Goal: Information Seeking & Learning: Learn about a topic

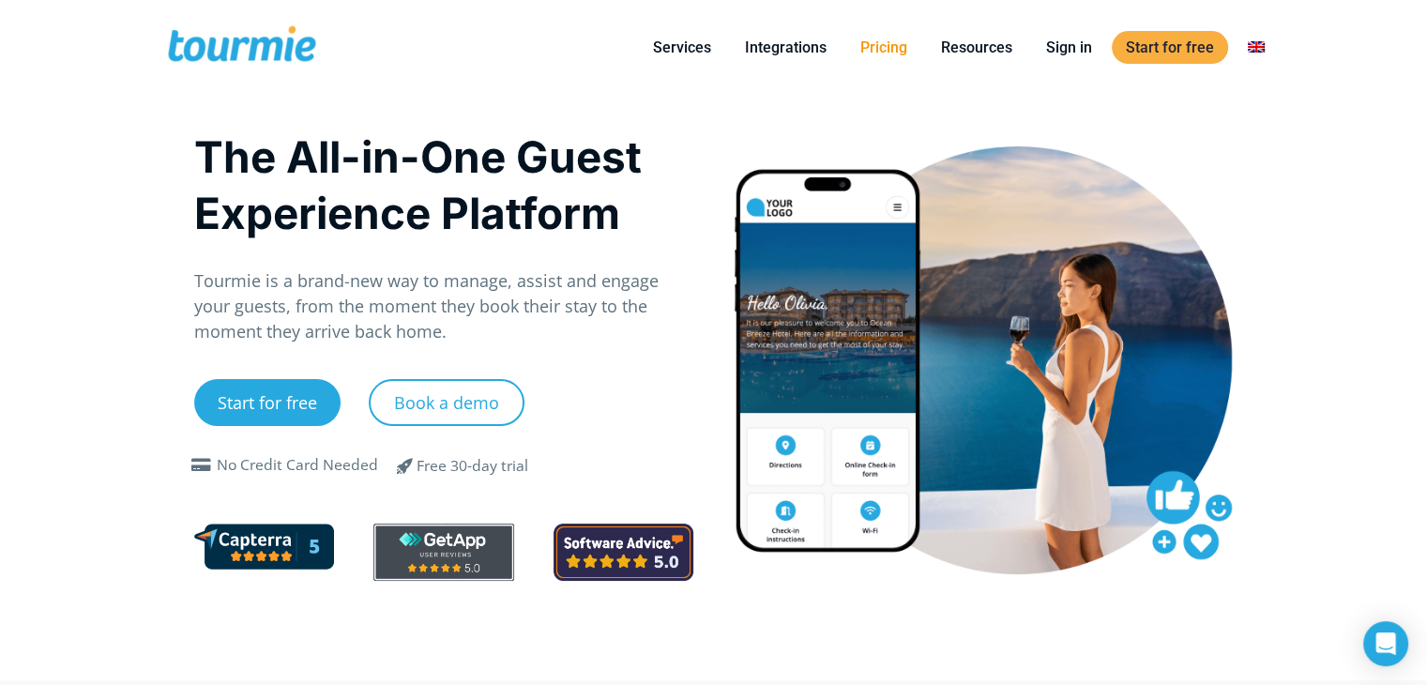
click at [891, 44] on link "Pricing" at bounding box center [883, 47] width 75 height 23
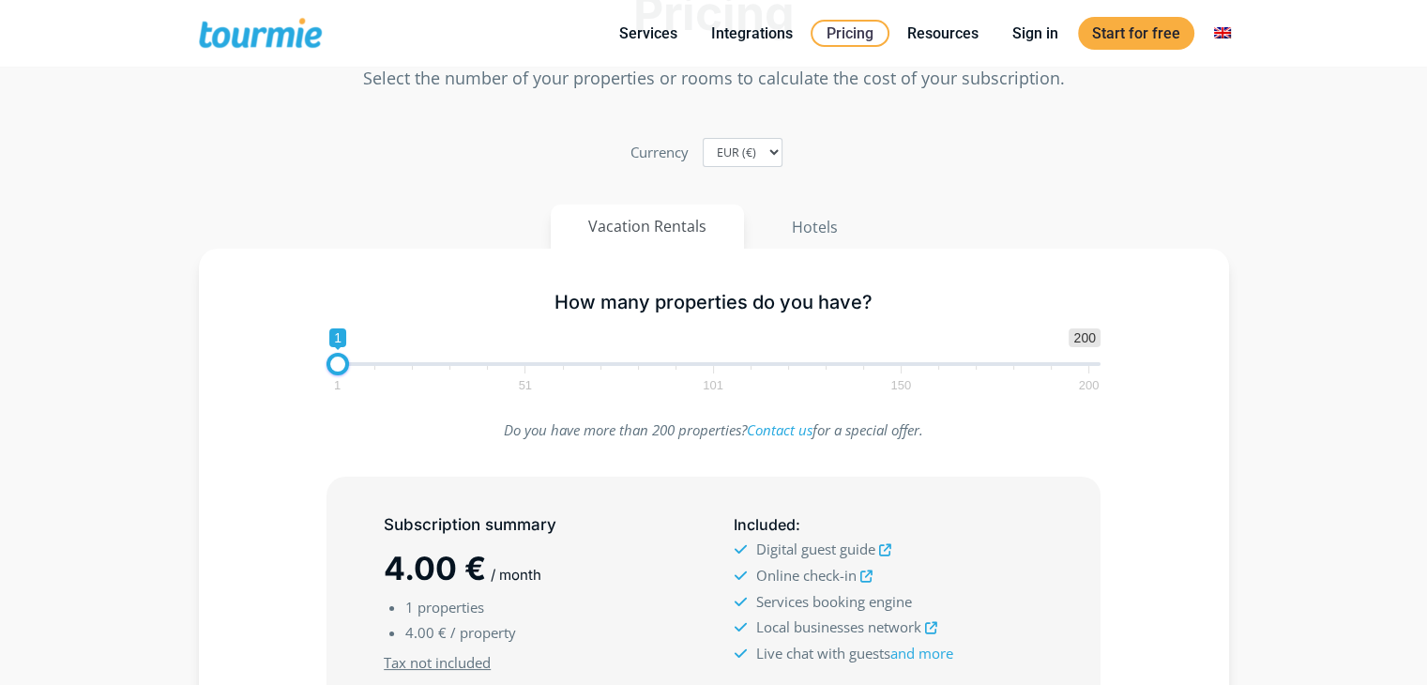
scroll to position [95, 0]
type input "16"
drag, startPoint x: 342, startPoint y: 363, endPoint x: 399, endPoint y: 357, distance: 56.6
click at [399, 357] on span at bounding box center [395, 363] width 23 height 23
click at [807, 226] on button "Hotels" at bounding box center [814, 226] width 123 height 45
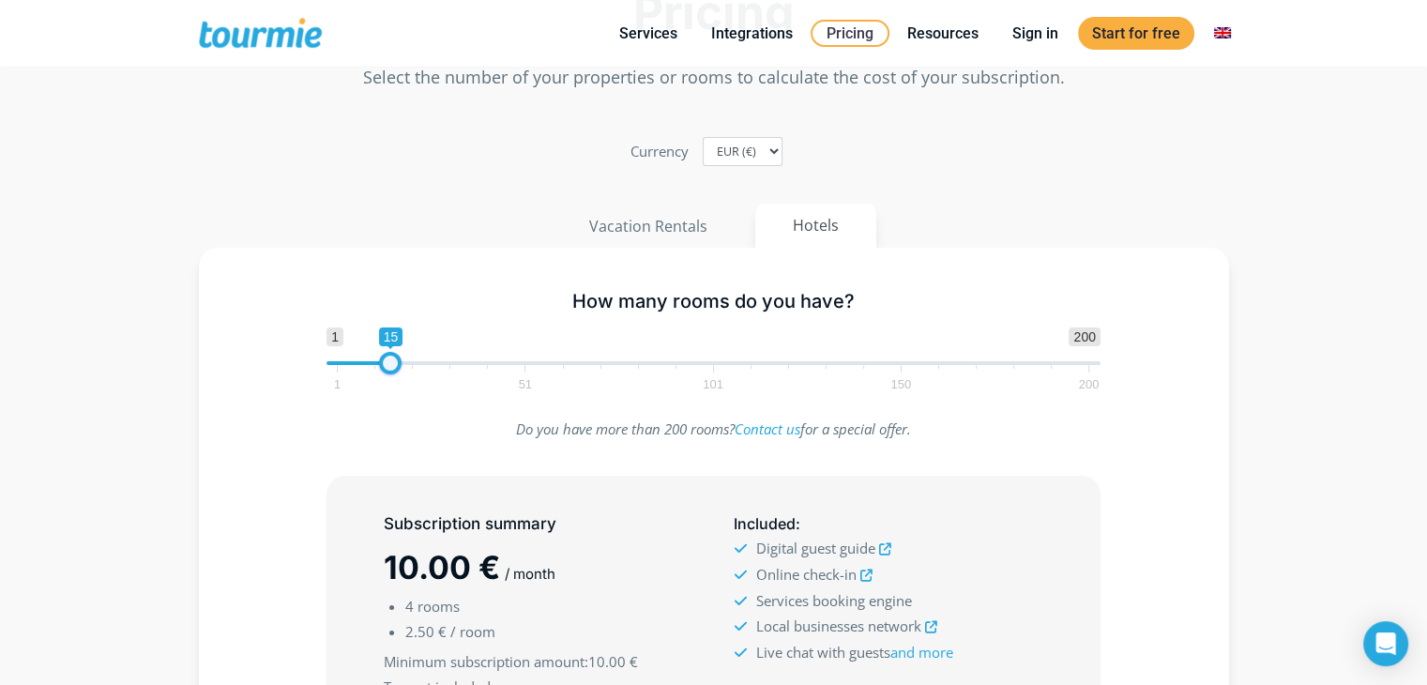
type input "16"
drag, startPoint x: 348, startPoint y: 364, endPoint x: 393, endPoint y: 365, distance: 45.0
click at [393, 365] on span at bounding box center [395, 363] width 23 height 23
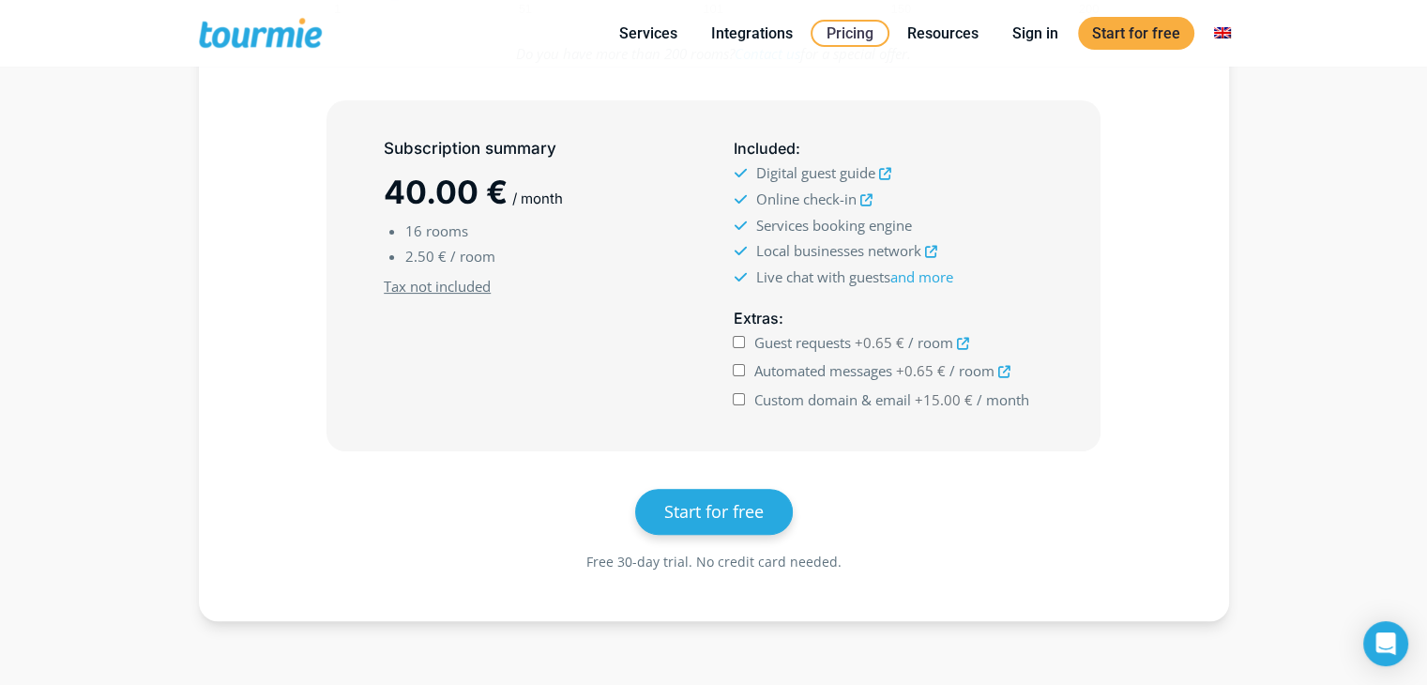
scroll to position [477, 0]
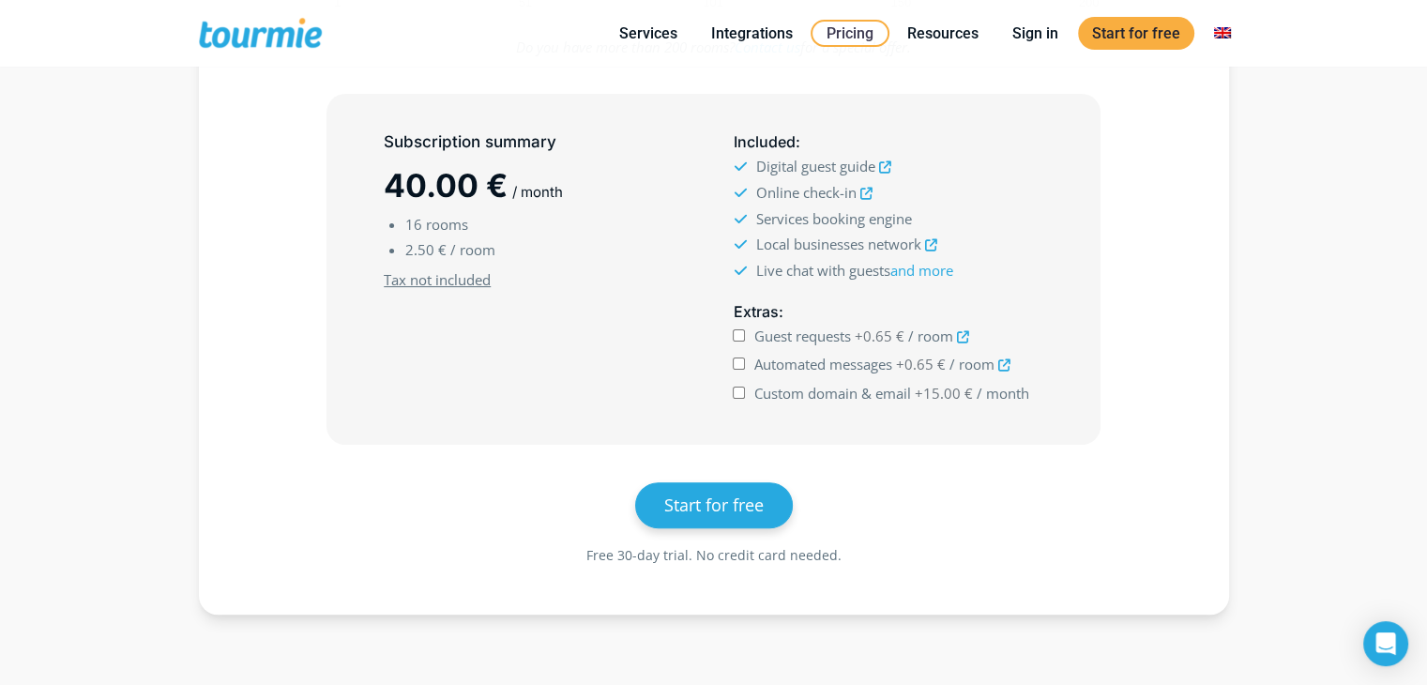
click at [737, 389] on input "Custom domain & email +15.00 € / month" at bounding box center [739, 393] width 12 height 12
checkbox input "true"
click at [735, 360] on input "Automated messages +0.65 € / room" at bounding box center [739, 363] width 12 height 12
checkbox input "true"
click at [739, 333] on input "Guest requests +0.65 € / room" at bounding box center [739, 335] width 12 height 12
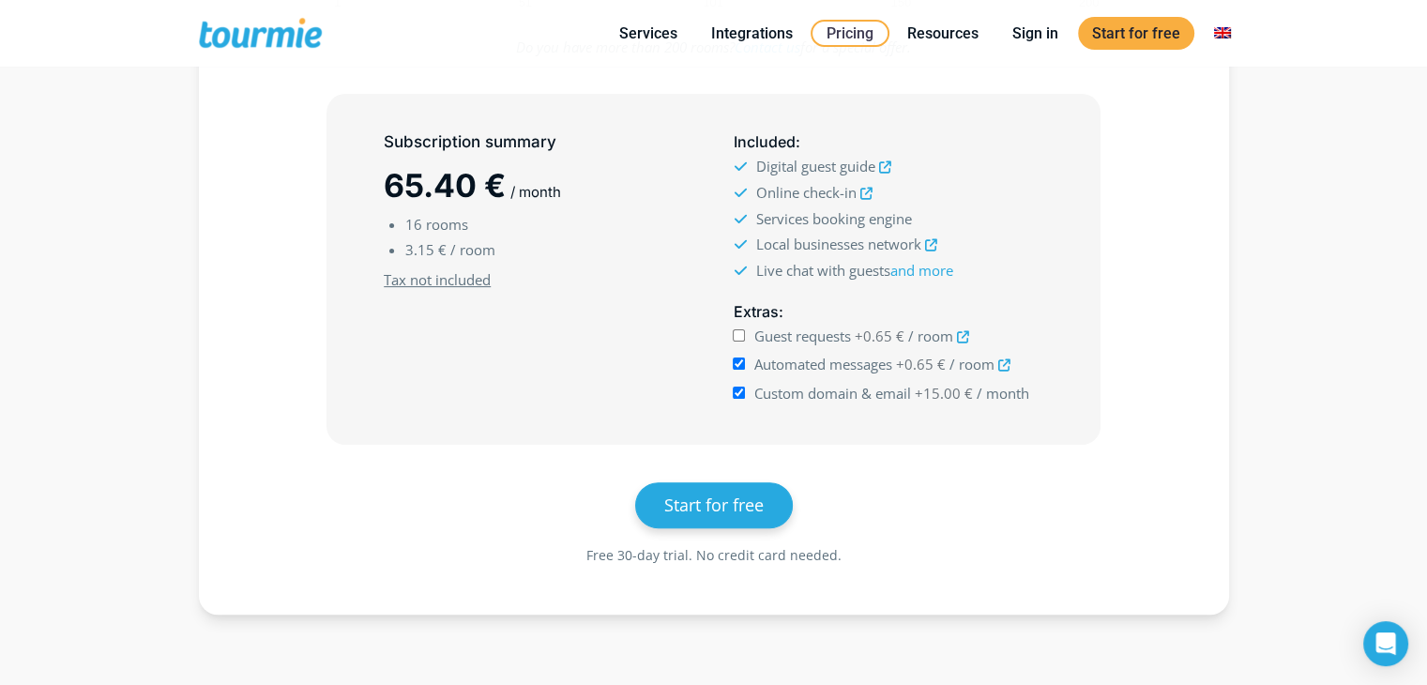
checkbox input "true"
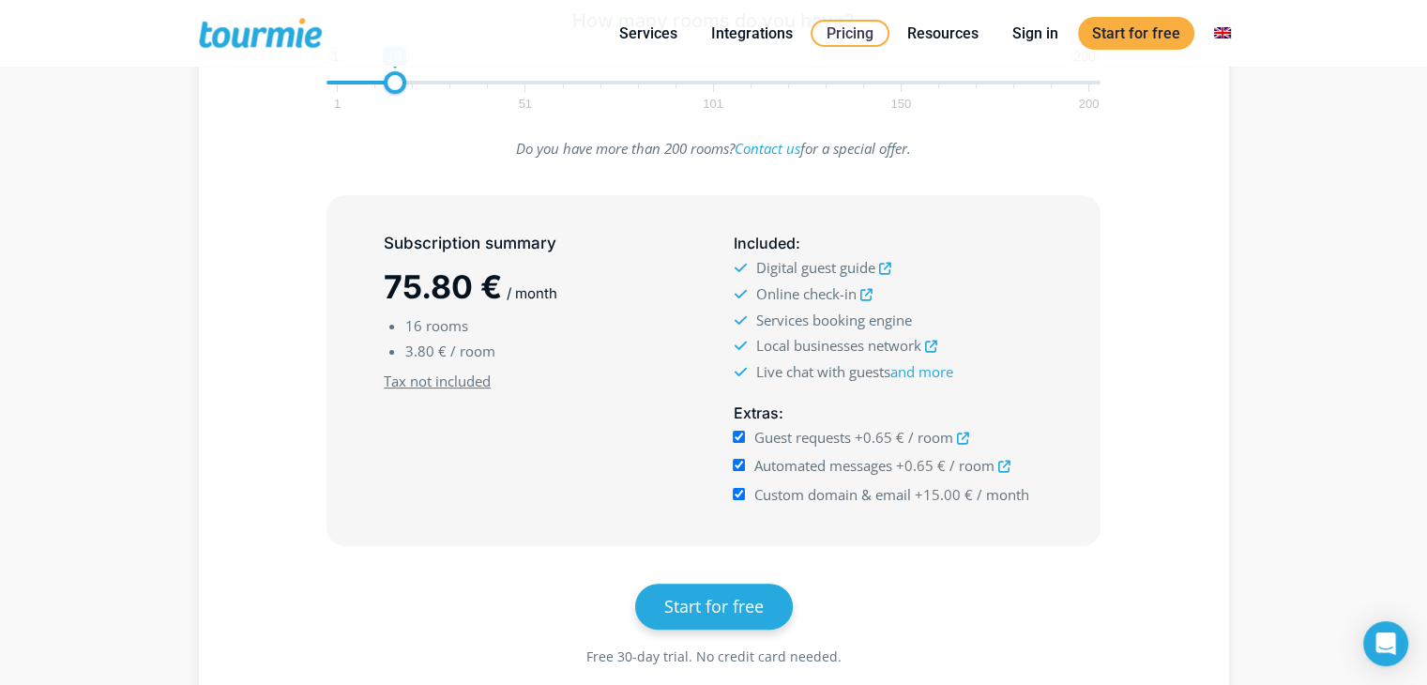
scroll to position [378, 0]
